Goal: Use online tool/utility: Utilize a website feature to perform a specific function

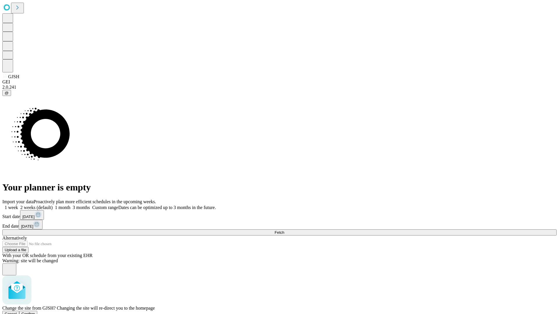
click at [35, 312] on span "Confirm" at bounding box center [29, 314] width 14 height 4
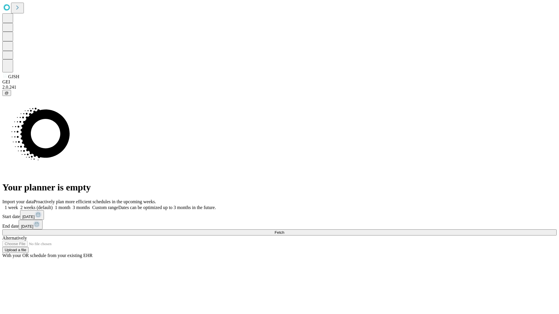
click at [18, 205] on label "1 week" at bounding box center [10, 207] width 16 height 5
click at [284, 231] on span "Fetch" at bounding box center [279, 233] width 10 height 4
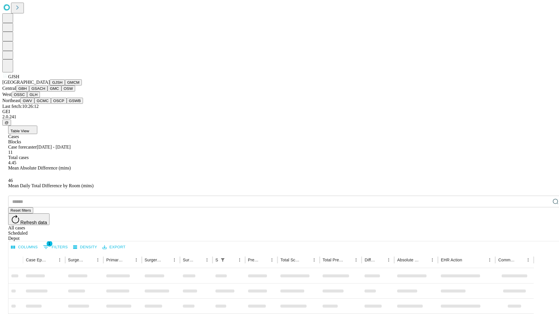
click at [65, 86] on button "GMCM" at bounding box center [73, 82] width 17 height 6
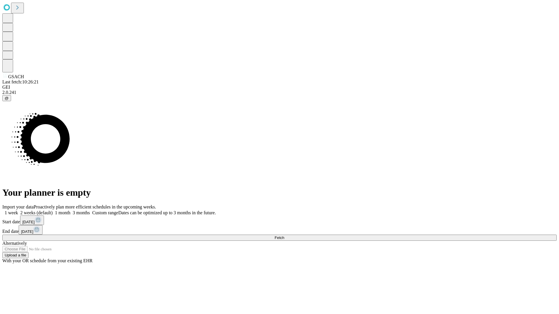
click at [18, 210] on label "1 week" at bounding box center [10, 212] width 16 height 5
click at [284, 236] on span "Fetch" at bounding box center [279, 238] width 10 height 4
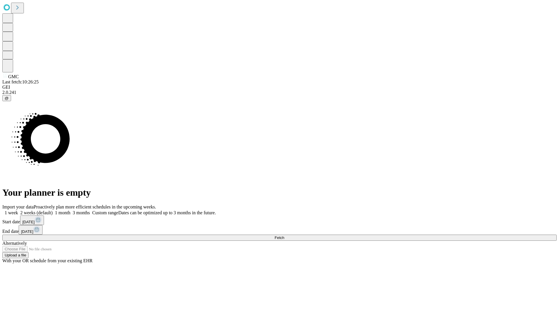
click at [18, 210] on label "1 week" at bounding box center [10, 212] width 16 height 5
click at [284, 236] on span "Fetch" at bounding box center [279, 238] width 10 height 4
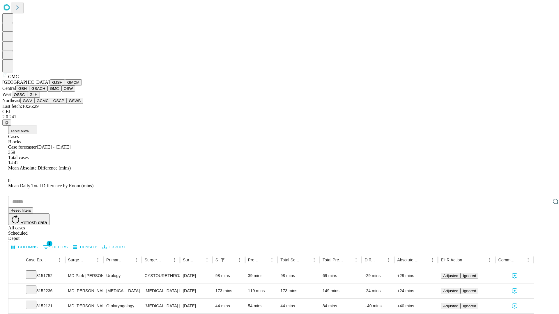
click at [61, 92] on button "OSW" at bounding box center [68, 89] width 14 height 6
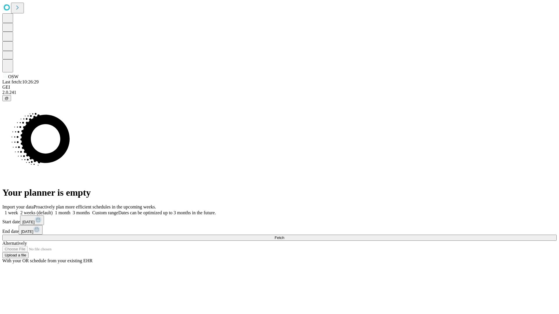
click at [18, 210] on label "1 week" at bounding box center [10, 212] width 16 height 5
click at [284, 236] on span "Fetch" at bounding box center [279, 238] width 10 height 4
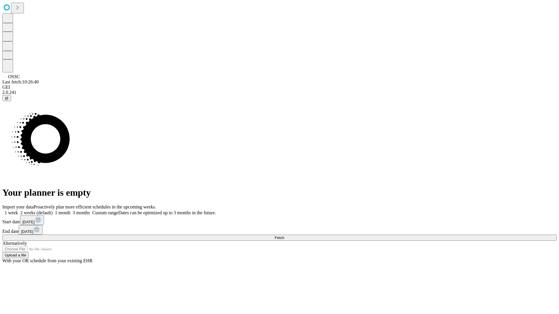
click at [18, 210] on label "1 week" at bounding box center [10, 212] width 16 height 5
click at [284, 236] on span "Fetch" at bounding box center [279, 238] width 10 height 4
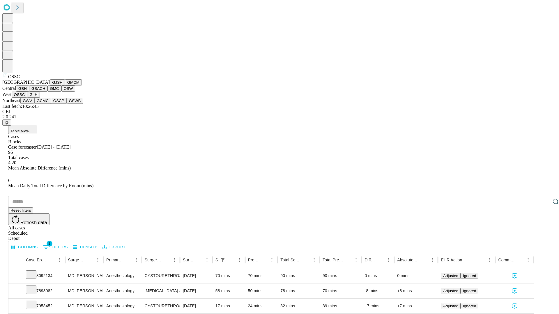
click at [40, 98] on button "GLH" at bounding box center [33, 95] width 13 height 6
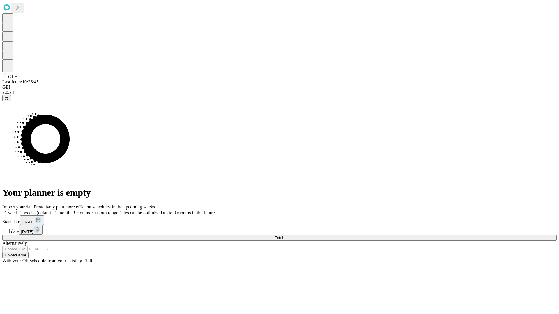
click at [18, 210] on label "1 week" at bounding box center [10, 212] width 16 height 5
click at [284, 236] on span "Fetch" at bounding box center [279, 238] width 10 height 4
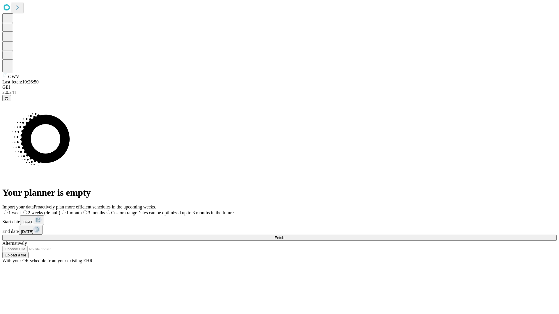
click at [22, 210] on label "1 week" at bounding box center [12, 212] width 20 height 5
click at [284, 236] on span "Fetch" at bounding box center [279, 238] width 10 height 4
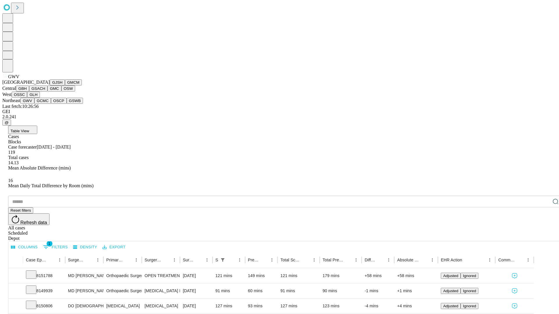
click at [45, 104] on button "GCMC" at bounding box center [42, 101] width 17 height 6
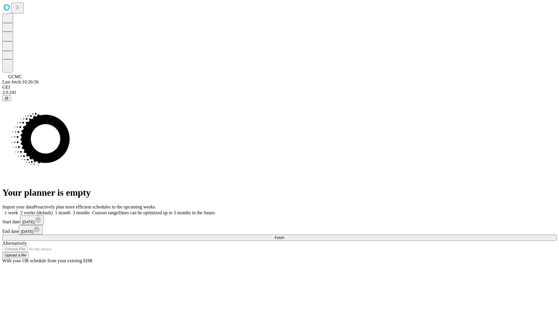
click at [284, 236] on span "Fetch" at bounding box center [279, 238] width 10 height 4
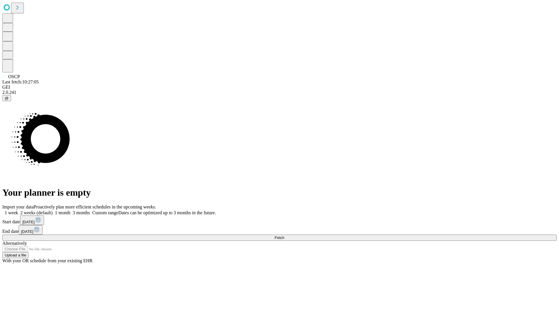
click at [18, 210] on label "1 week" at bounding box center [10, 212] width 16 height 5
click at [284, 236] on span "Fetch" at bounding box center [279, 238] width 10 height 4
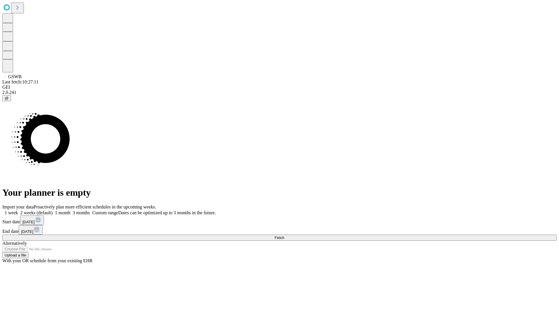
click at [18, 210] on label "1 week" at bounding box center [10, 212] width 16 height 5
click at [284, 236] on span "Fetch" at bounding box center [279, 238] width 10 height 4
